Goal: Navigation & Orientation: Find specific page/section

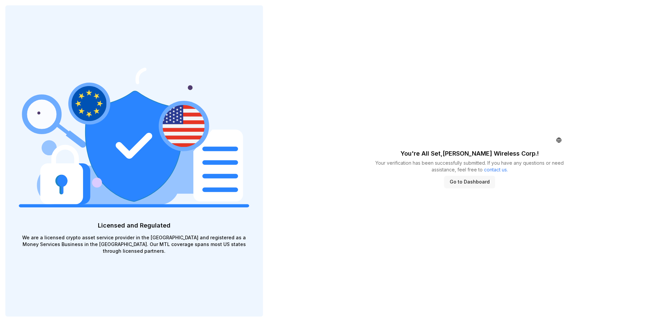
click at [474, 184] on button "Go to Dashboard" at bounding box center [469, 182] width 51 height 12
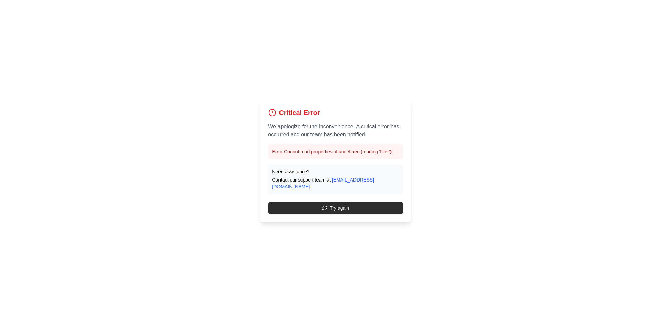
click at [337, 203] on button "Try again" at bounding box center [335, 208] width 135 height 12
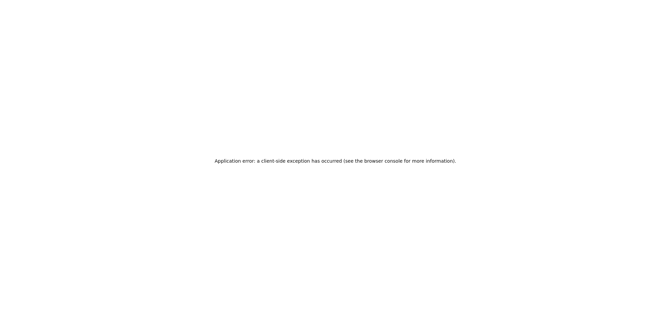
click at [337, 203] on div "Application error: a client-side exception has occurred (see the browser consol…" at bounding box center [335, 161] width 671 height 322
